Goal: Task Accomplishment & Management: Use online tool/utility

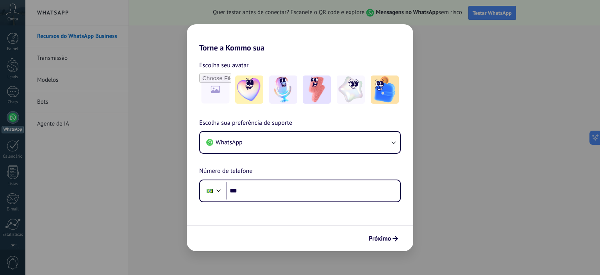
click at [470, 50] on div "Torne a Kommo sua Escolha seu avatar Escolha sua preferência de suporte WhatsAp…" at bounding box center [300, 137] width 600 height 275
click at [457, 50] on div "Torne a Kommo sua Escolha seu avatar Escolha sua preferência de suporte WhatsAp…" at bounding box center [300, 137] width 600 height 275
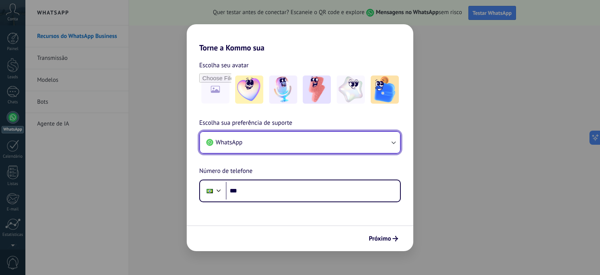
click at [394, 140] on icon "button" at bounding box center [394, 142] width 8 height 8
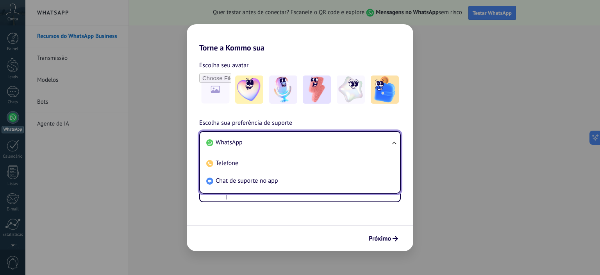
click at [226, 141] on span "WhatsApp" at bounding box center [229, 142] width 27 height 8
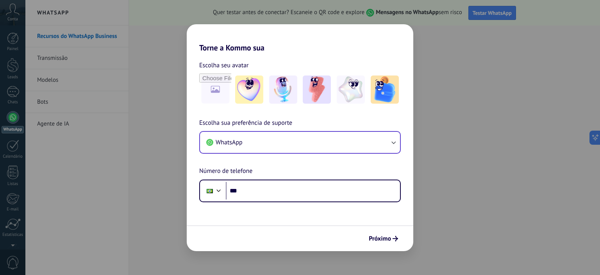
click at [521, 48] on div "Torne a Kommo sua Escolha seu avatar Escolha sua preferência de suporte WhatsAp…" at bounding box center [300, 137] width 600 height 275
